Goal: Task Accomplishment & Management: Manage account settings

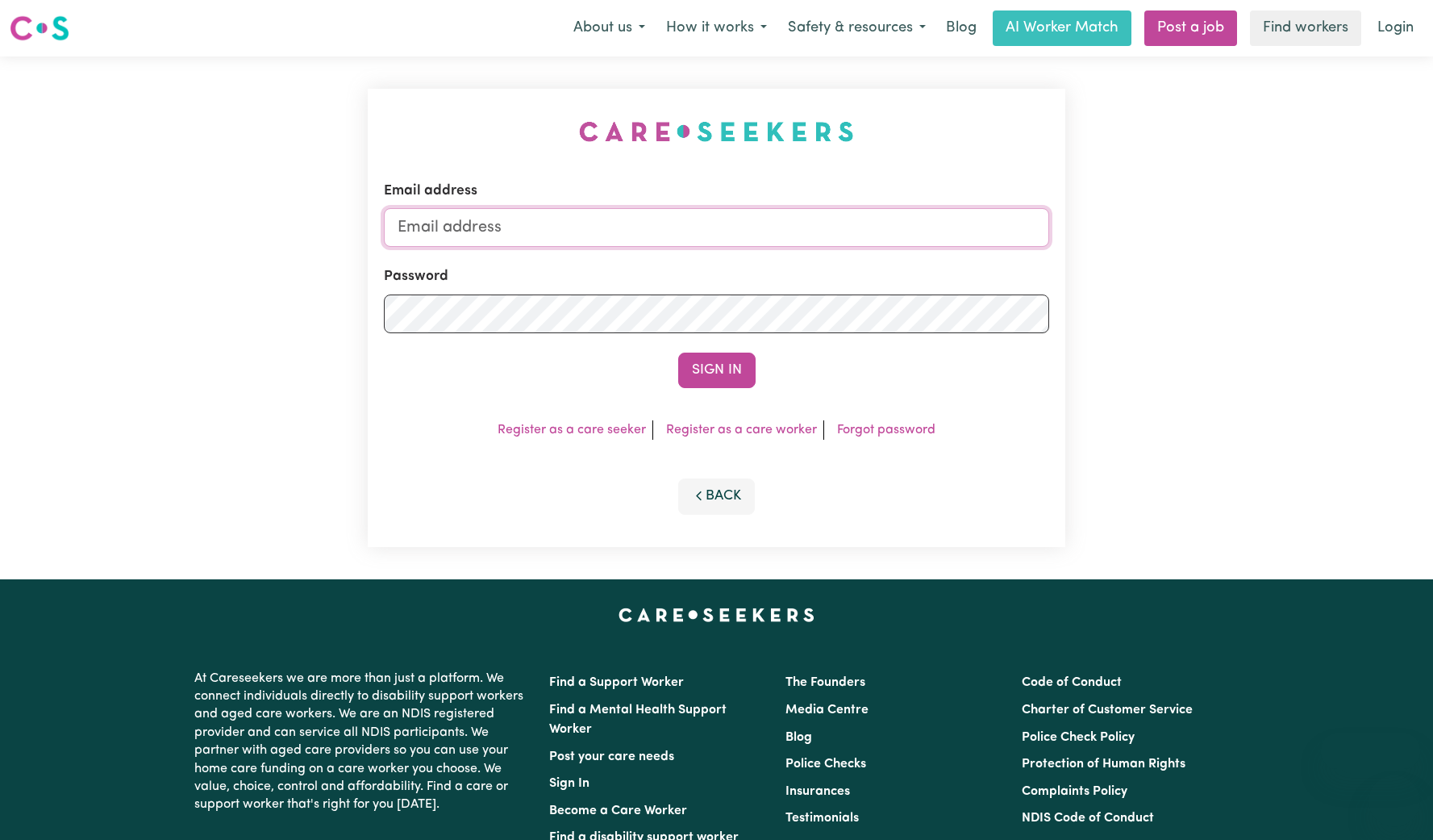
click at [749, 225] on input "Email address" at bounding box center [716, 228] width 665 height 39
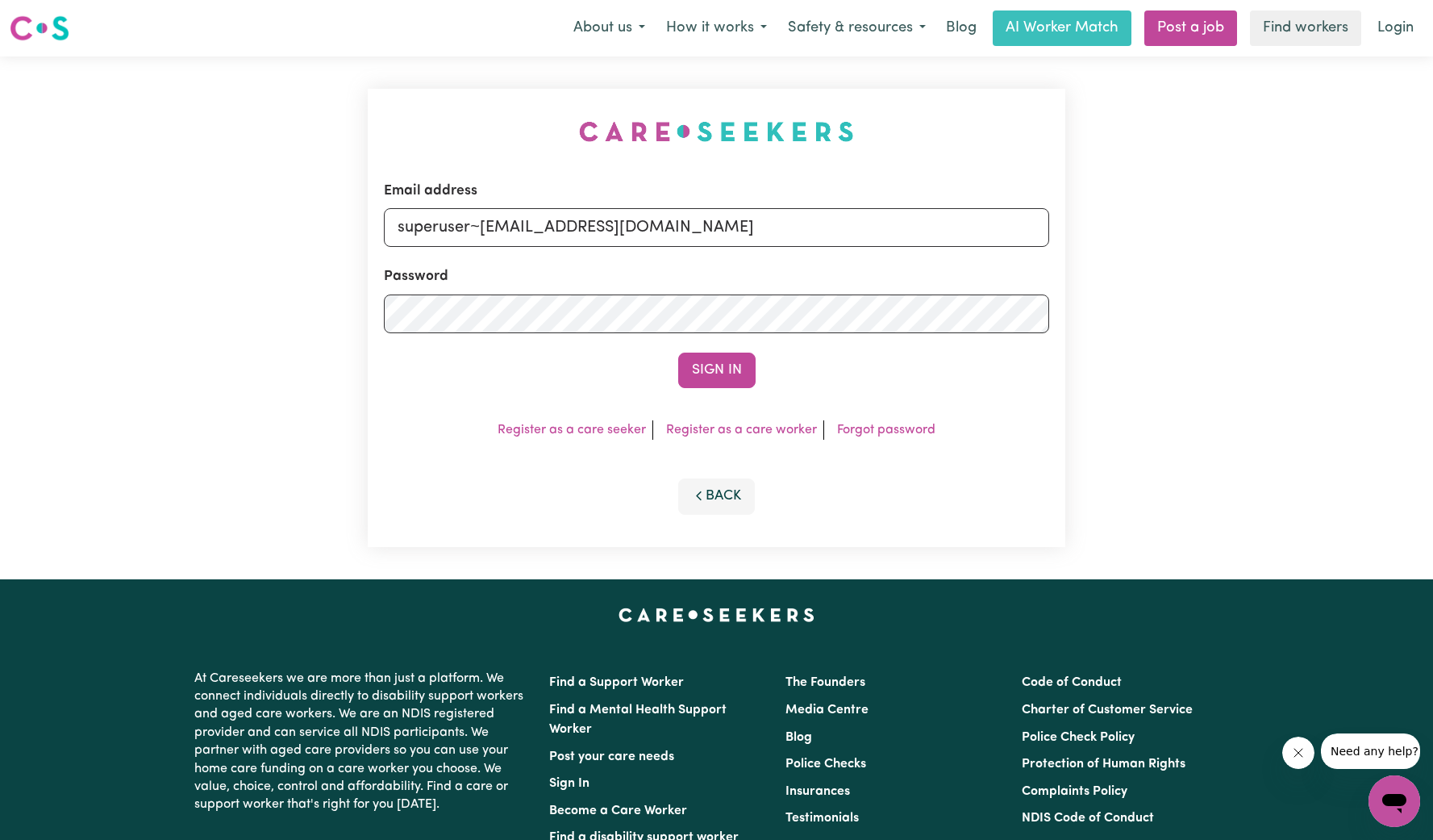
type input "superuser~[EMAIL_ADDRESS][DOMAIN_NAME]"
click at [678, 352] on button "Sign In" at bounding box center [716, 370] width 77 height 36
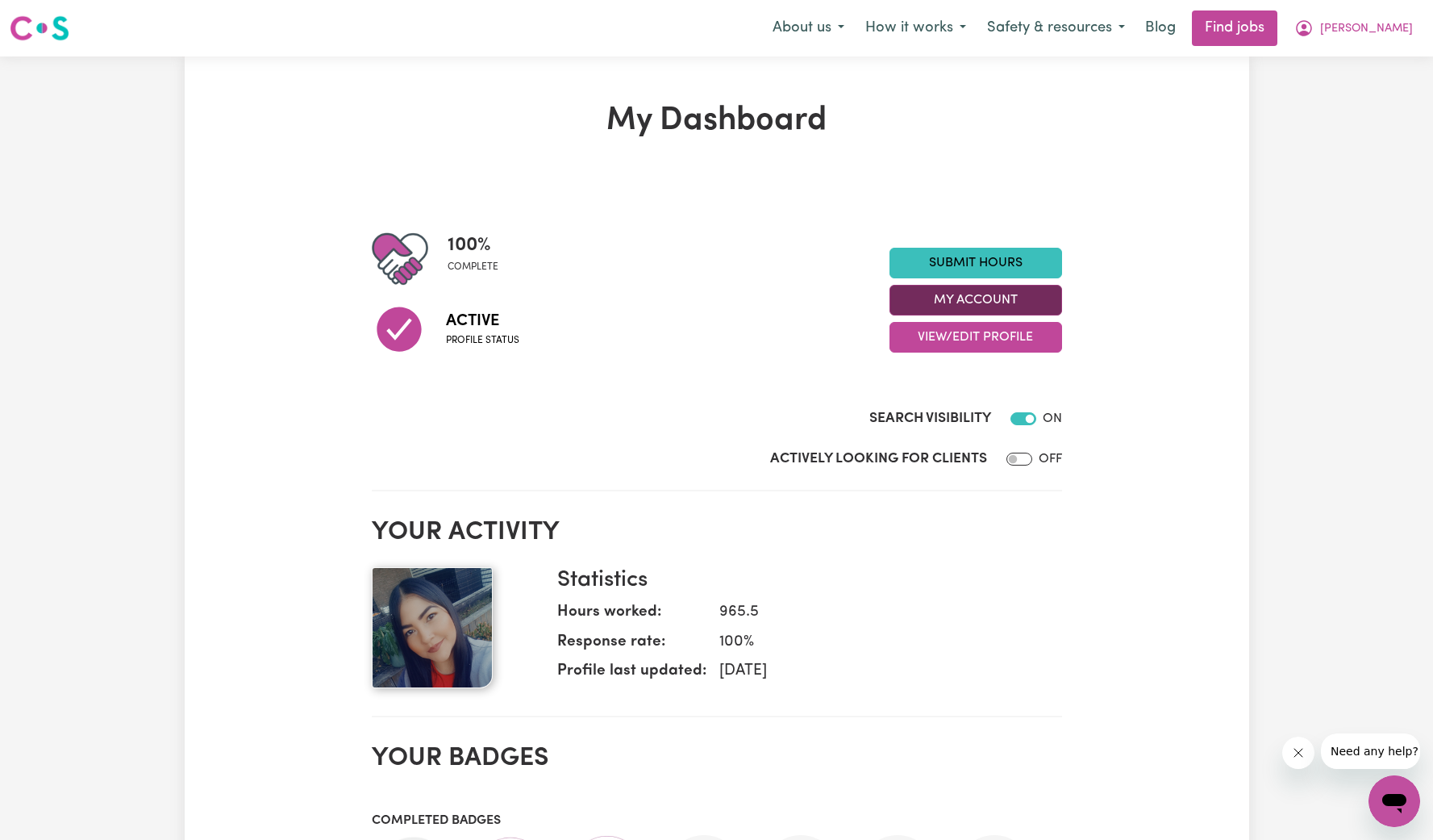
click at [957, 301] on button "My Account" at bounding box center [975, 300] width 173 height 31
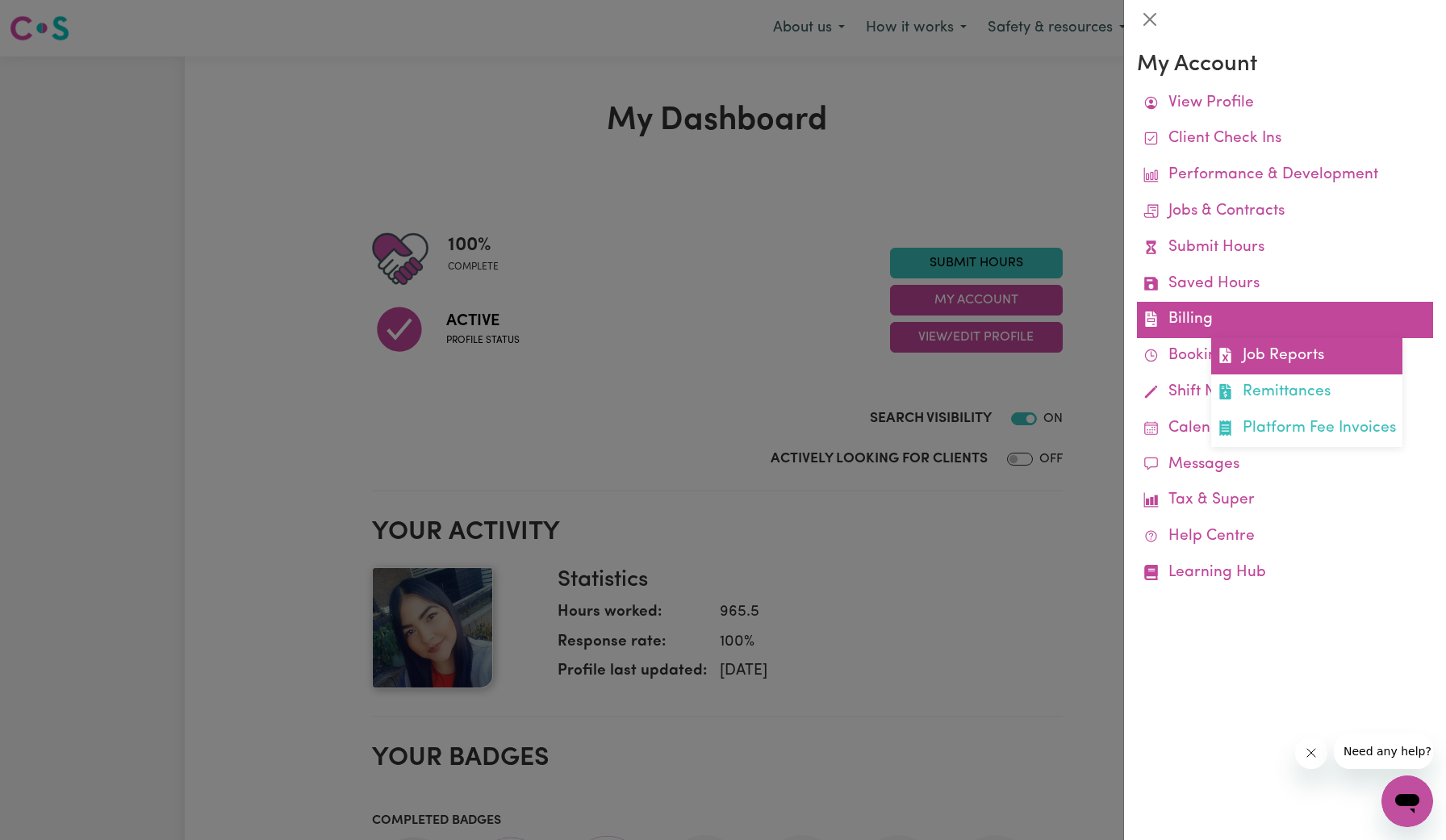
click at [1217, 347] on span at bounding box center [1225, 356] width 15 height 23
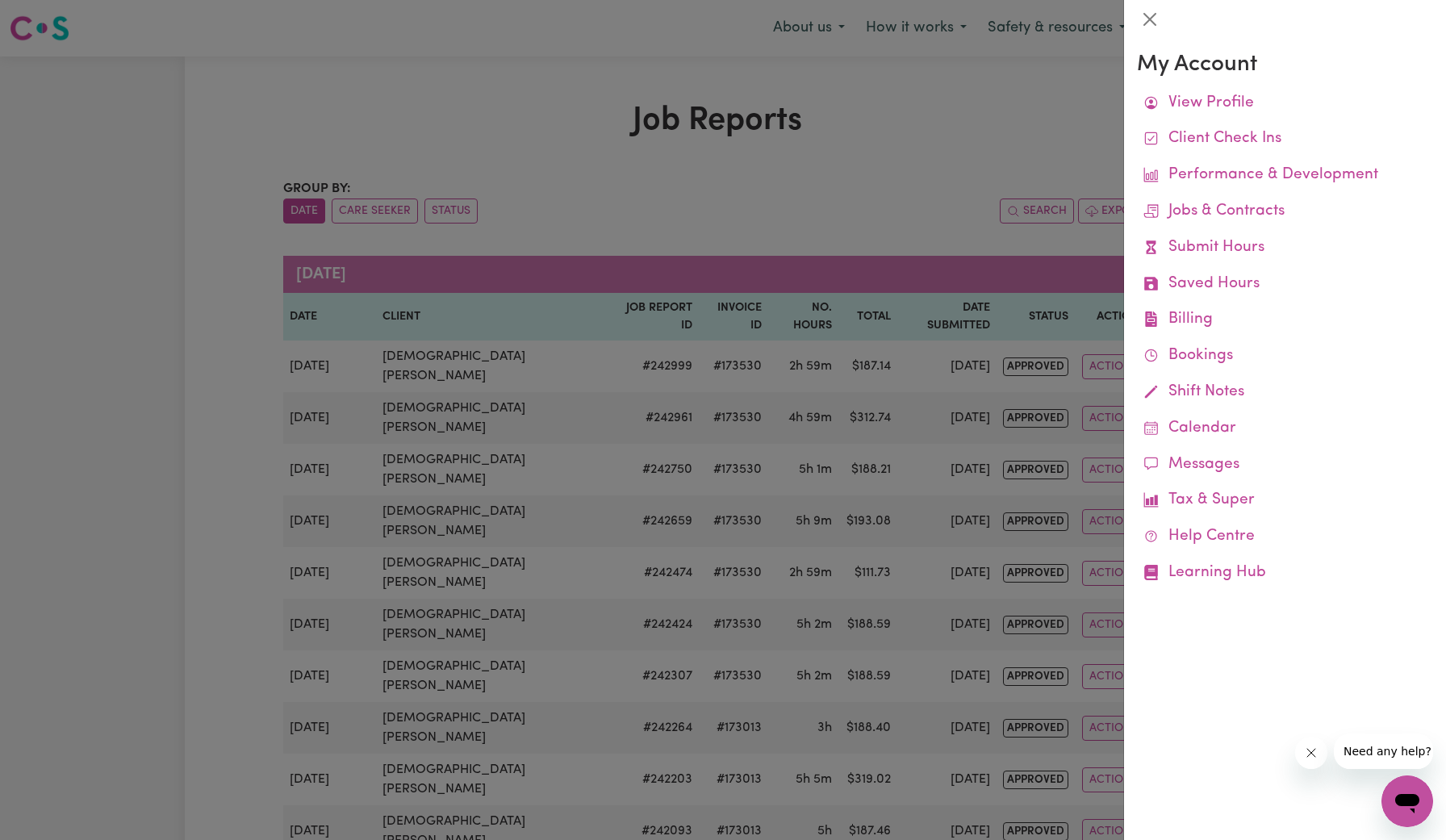
click at [900, 406] on div at bounding box center [723, 420] width 1446 height 840
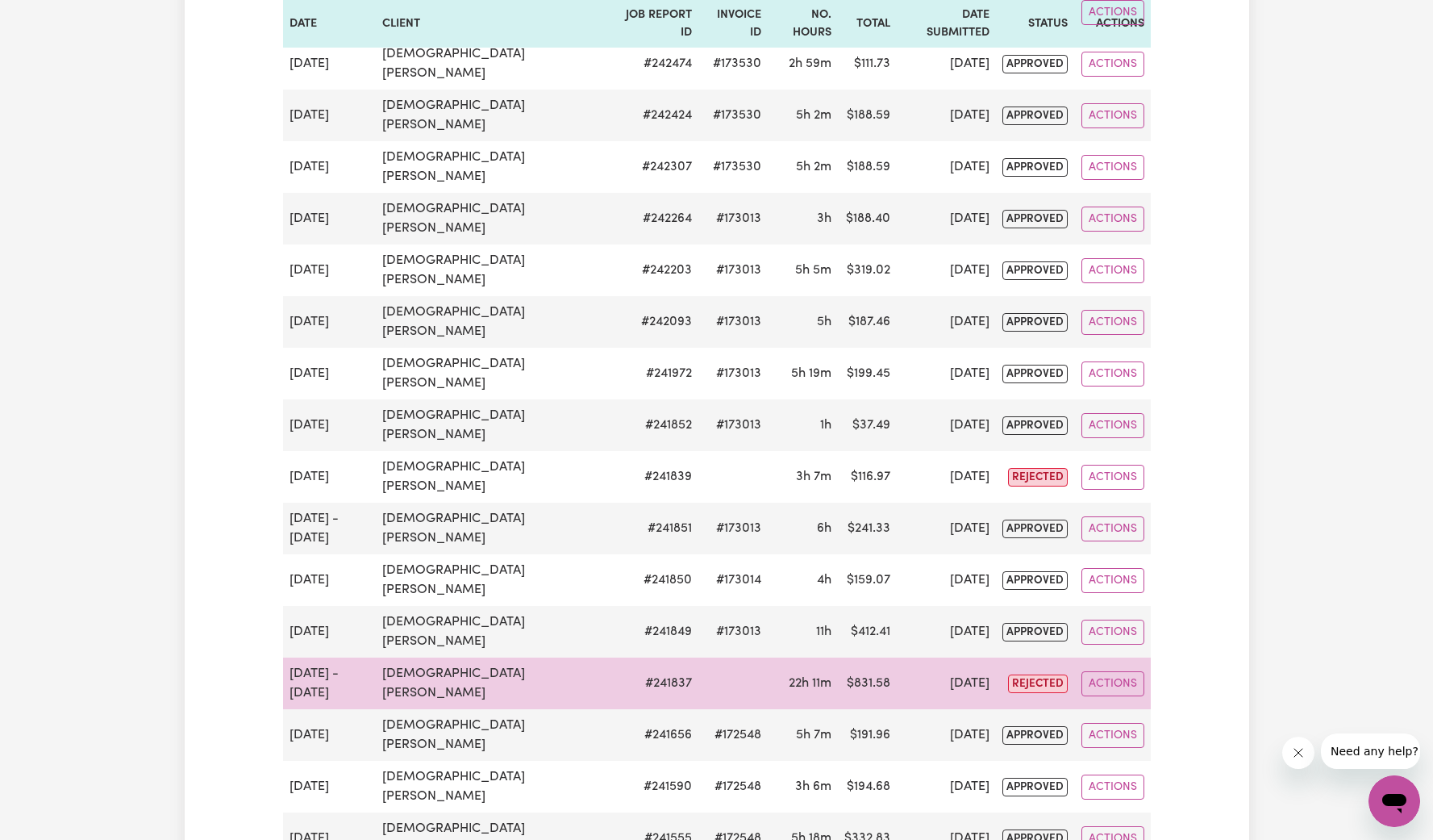
scroll to position [514, 0]
